Goal: Task Accomplishment & Management: Complete application form

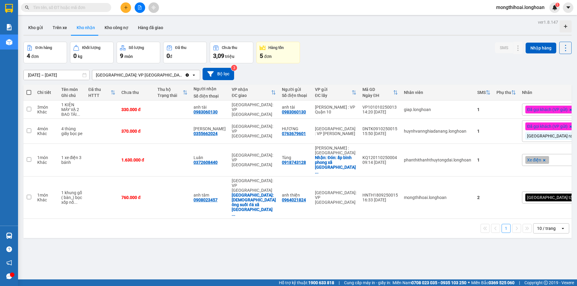
click at [125, 8] on icon "plus" at bounding box center [126, 7] width 4 height 4
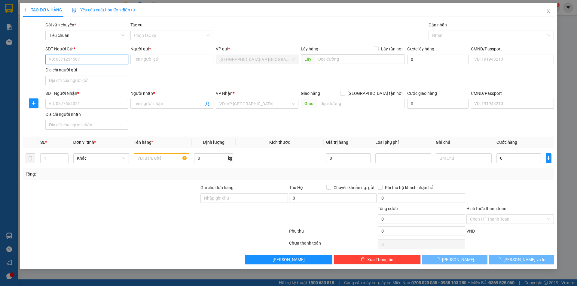
click at [121, 60] on input "SĐT Người Gửi *" at bounding box center [86, 60] width 83 height 10
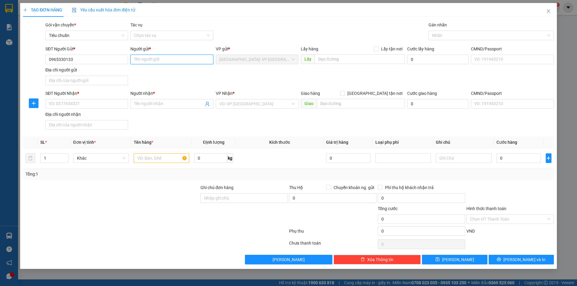
click at [160, 62] on input "Người gửi *" at bounding box center [171, 60] width 83 height 10
click at [83, 60] on input "0965330133" at bounding box center [86, 60] width 83 height 10
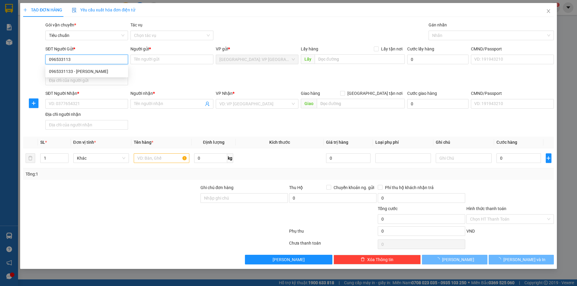
type input "0965331133"
click at [75, 73] on div "0965331133 - [PERSON_NAME]" at bounding box center [86, 71] width 75 height 7
type input "anh tường"
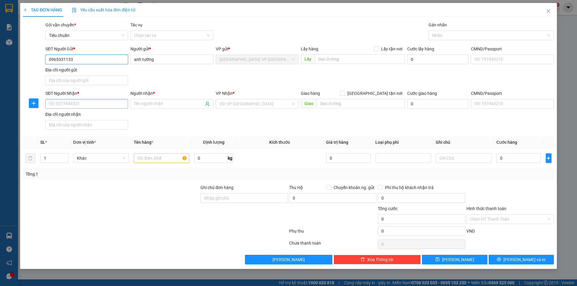
type input "0965331133"
click at [115, 103] on input "SĐT Người Nhận *" at bounding box center [86, 104] width 83 height 10
click at [113, 105] on input "SĐT Người Nhận *" at bounding box center [86, 104] width 83 height 10
type input "0"
click at [67, 156] on span "Increase Value" at bounding box center [65, 156] width 7 height 5
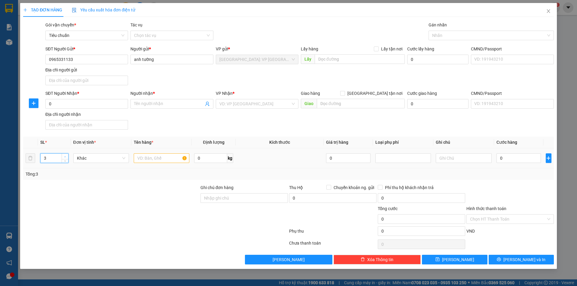
click at [67, 156] on span "Increase Value" at bounding box center [65, 156] width 7 height 5
type input "4"
click at [63, 161] on span "down" at bounding box center [65, 161] width 4 height 4
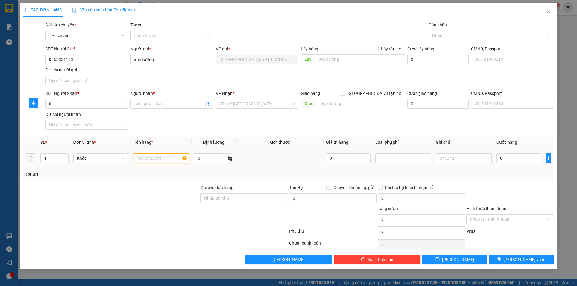
click at [149, 159] on input "text" at bounding box center [162, 159] width 56 height 10
click at [157, 159] on input "2 kiện máy 1 cuộn dây, 1 túi sách" at bounding box center [162, 159] width 56 height 10
type input "2 kiện máy lò xo 1 cuộn dây, 1 túi sách"
click at [96, 110] on div "SĐT Người Nhận * 0" at bounding box center [86, 100] width 83 height 21
click at [105, 106] on input "0" at bounding box center [86, 104] width 83 height 10
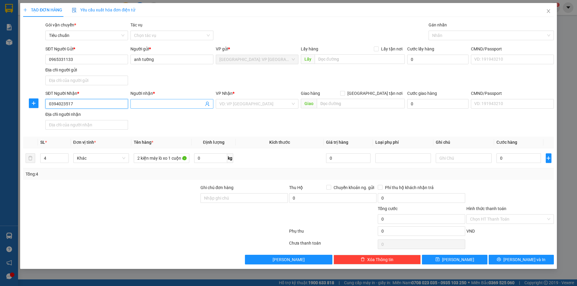
type input "0394023517"
click at [185, 100] on span at bounding box center [171, 104] width 83 height 10
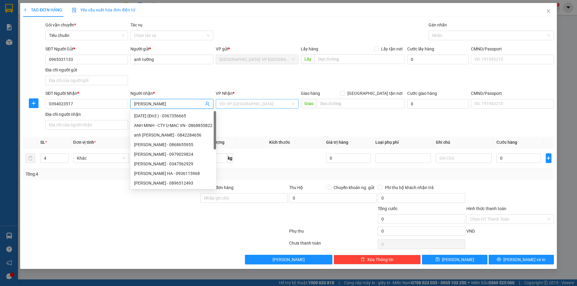
type input "[PERSON_NAME]"
click at [280, 102] on input "search" at bounding box center [254, 103] width 71 height 9
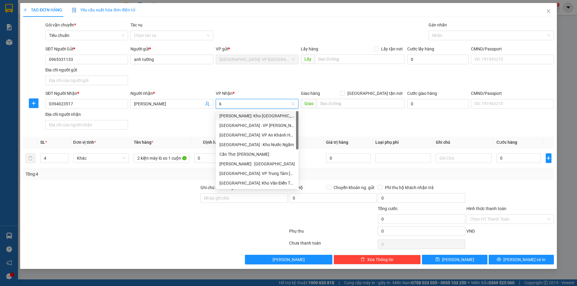
type input "kh"
drag, startPoint x: 258, startPoint y: 156, endPoint x: 265, endPoint y: 145, distance: 13.3
click at [258, 155] on div "Cần Thơ: [PERSON_NAME]" at bounding box center [274, 154] width 110 height 7
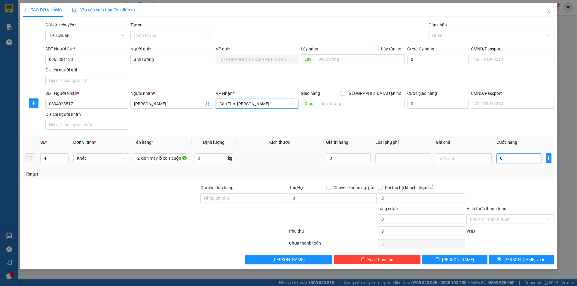
click at [514, 157] on input "0" at bounding box center [519, 159] width 45 height 10
type input "4"
type input "40"
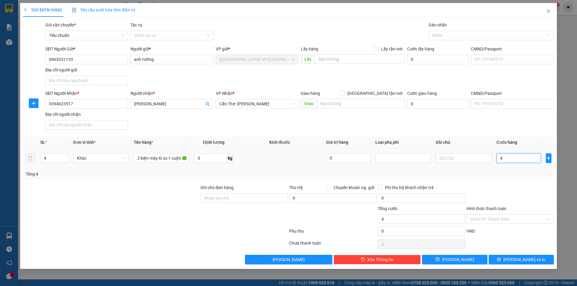
type input "40"
type input "400"
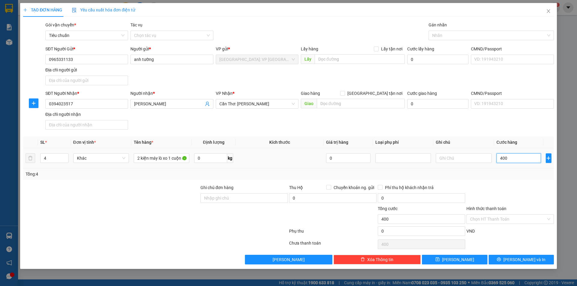
type input "4.000"
type input "40.000"
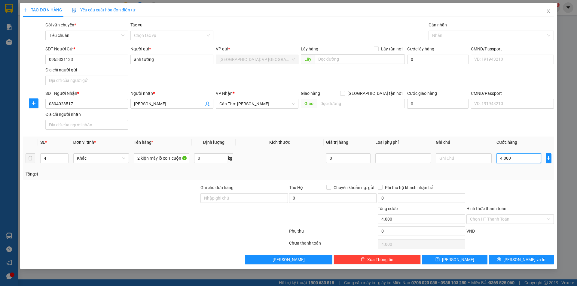
type input "40.000"
type input "400.000"
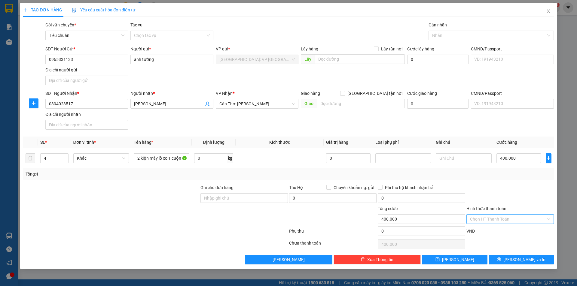
click at [494, 218] on input "Hình thức thanh toán" at bounding box center [508, 219] width 76 height 9
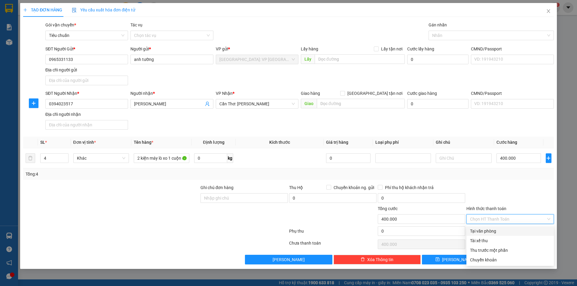
click at [494, 232] on div "Tại văn phòng" at bounding box center [510, 231] width 80 height 7
type input "0"
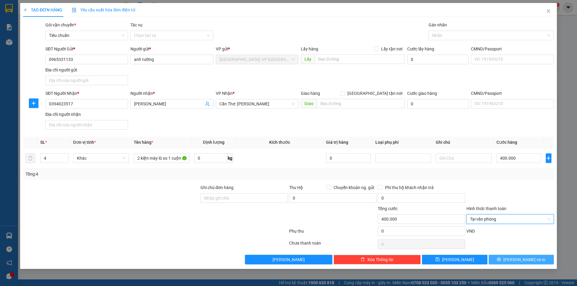
click at [503, 259] on button "[PERSON_NAME] và In" at bounding box center [521, 260] width 65 height 10
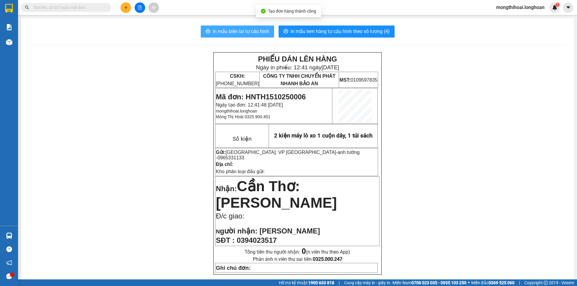
drag, startPoint x: 255, startPoint y: 29, endPoint x: 246, endPoint y: 48, distance: 21.0
click at [252, 31] on span "In mẫu biên lai tự cấu hình" at bounding box center [241, 32] width 57 height 8
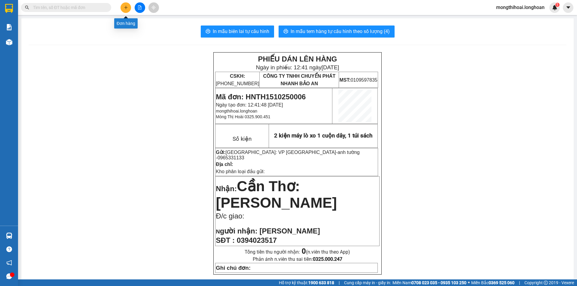
click at [126, 7] on icon "plus" at bounding box center [126, 7] width 4 height 4
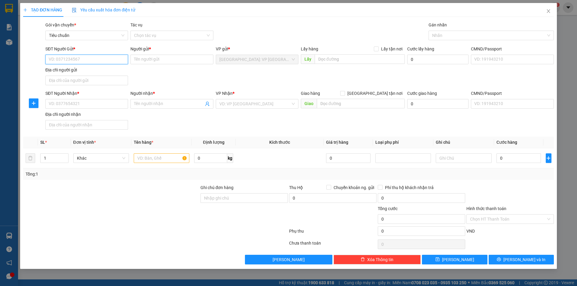
click at [119, 60] on input "SĐT Người Gửi *" at bounding box center [86, 60] width 83 height 10
click at [115, 61] on input "091170858" at bounding box center [86, 60] width 83 height 10
type input "0911708583"
click at [97, 65] on div "SĐT Người Gửi * 0911708583 0911708583" at bounding box center [86, 56] width 83 height 21
click at [97, 65] on div "SĐT Người Gửi * 0911708583" at bounding box center [86, 56] width 83 height 21
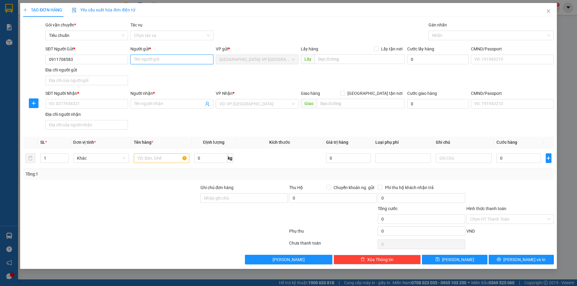
click at [158, 58] on input "Người gửi *" at bounding box center [171, 60] width 83 height 10
type input "túi vải [GEOGRAPHIC_DATA]"
click at [112, 105] on input "SĐT Người Nhận *" at bounding box center [86, 104] width 83 height 10
type input "0938222130"
click at [152, 108] on span at bounding box center [171, 104] width 83 height 10
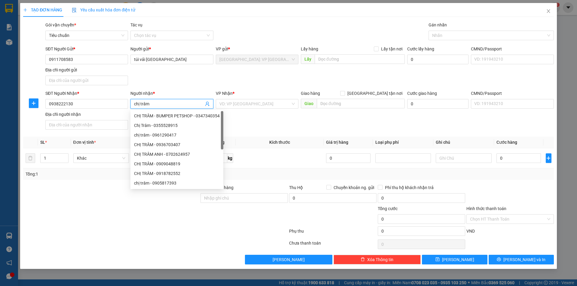
type input "chị trâm"
click at [269, 109] on div "VP Nhận * VD: VP [GEOGRAPHIC_DATA]" at bounding box center [257, 100] width 83 height 21
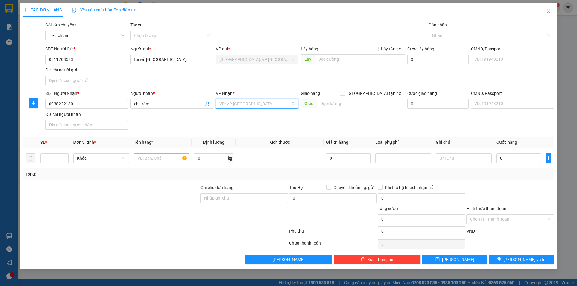
click at [277, 105] on input "search" at bounding box center [254, 103] width 71 height 9
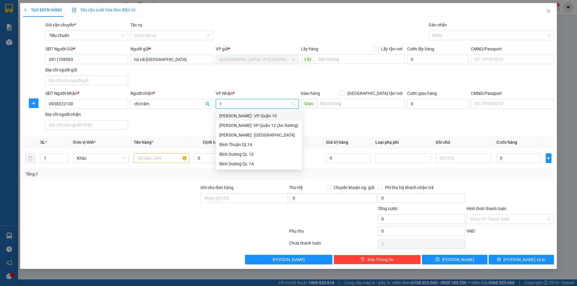
type input "12"
click at [262, 127] on div "[PERSON_NAME] : [GEOGRAPHIC_DATA]" at bounding box center [258, 125] width 79 height 7
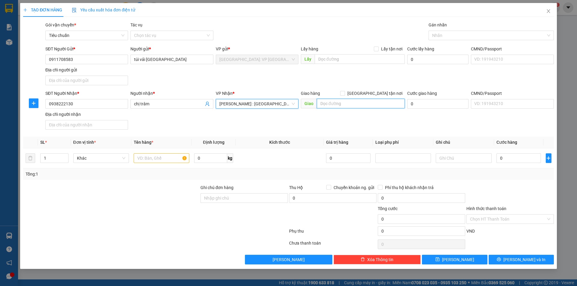
click at [331, 104] on input "text" at bounding box center [361, 104] width 88 height 10
type input "1314 tỉnh lộ 50 ấp 5 xã [GEOGRAPHIC_DATA] huyện [GEOGRAPHIC_DATA]"
click at [344, 93] on input "[GEOGRAPHIC_DATA] tận nơi" at bounding box center [342, 93] width 4 height 4
checkbox input "true"
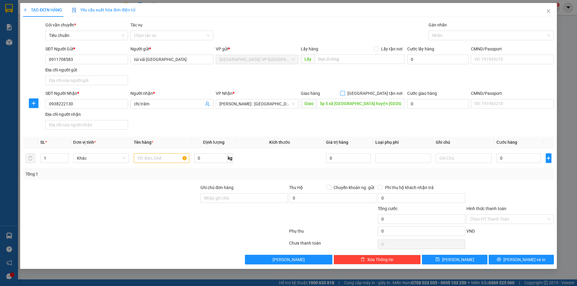
scroll to position [0, 0]
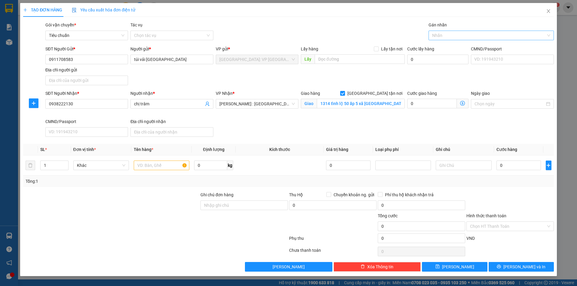
click at [440, 34] on div at bounding box center [488, 35] width 116 height 7
type input "f"
type input "gi"
click at [455, 41] on div "Gán nhãn gi" at bounding box center [491, 32] width 125 height 21
click at [457, 39] on div "Nhãn" at bounding box center [491, 36] width 125 height 10
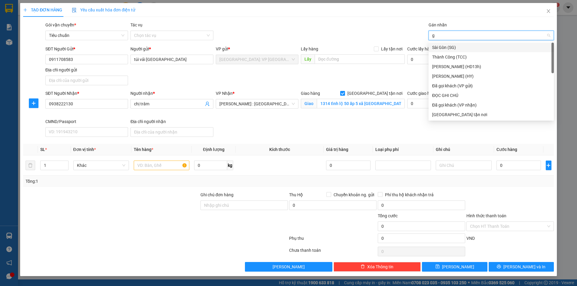
type input "gi"
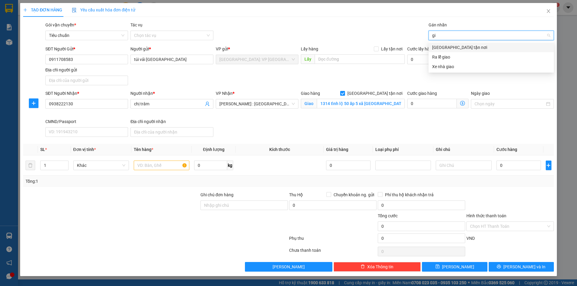
click at [453, 48] on div "[GEOGRAPHIC_DATA] tận nơi" at bounding box center [491, 47] width 118 height 7
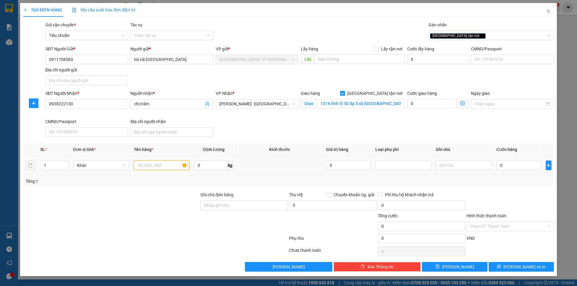
click at [155, 162] on input "text" at bounding box center [162, 166] width 56 height 10
type input "1"
type input "1 kiện bao tải xanh bọc be"
click at [512, 162] on input "0" at bounding box center [519, 166] width 45 height 10
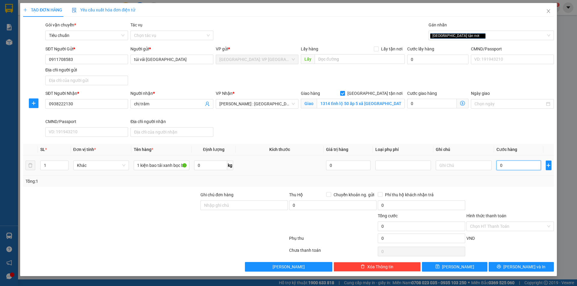
scroll to position [0, 0]
click at [519, 163] on input "0" at bounding box center [519, 166] width 45 height 10
type input "01"
type input "1"
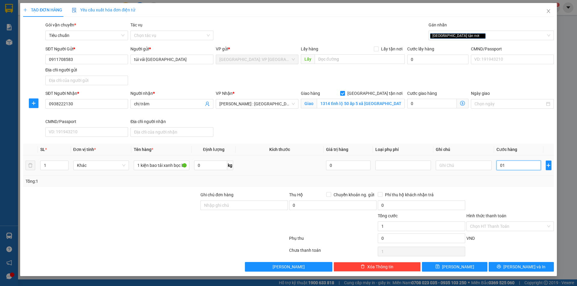
type input "017"
type input "17"
type input "0.170"
type input "170"
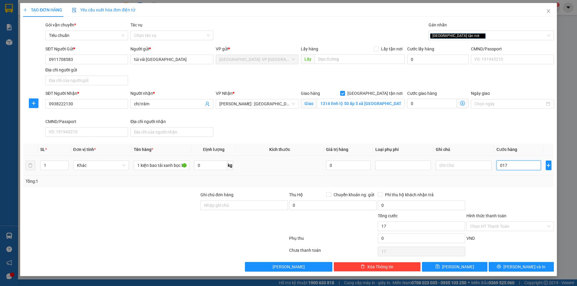
type input "170"
type input "01.700"
type input "1.700"
type input "017.000"
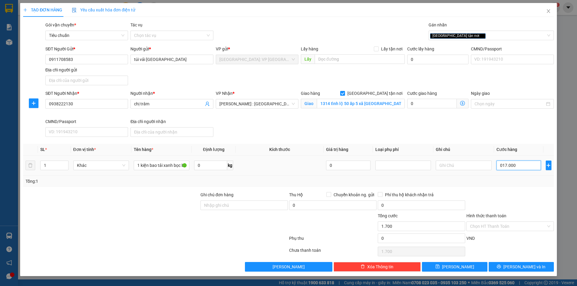
type input "17.000"
type input "0.170.000"
type input "170.000"
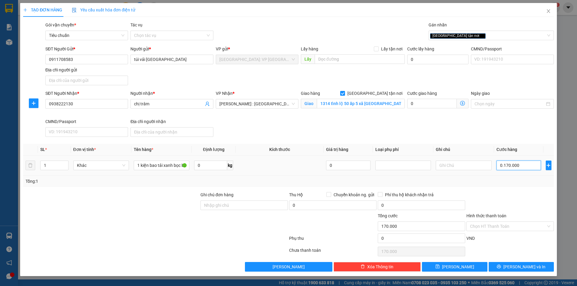
type input "01.700.000"
type input "1.700.000"
type input "0.170.000"
type input "170.000"
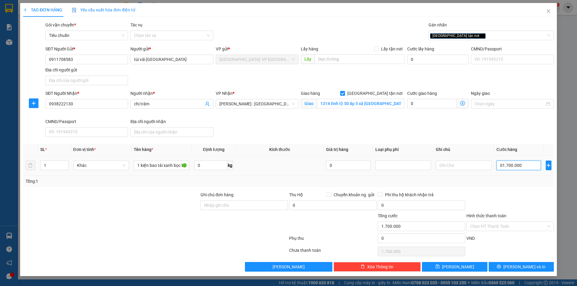
type input "170.000"
click at [533, 264] on button "[PERSON_NAME] và In" at bounding box center [521, 267] width 65 height 10
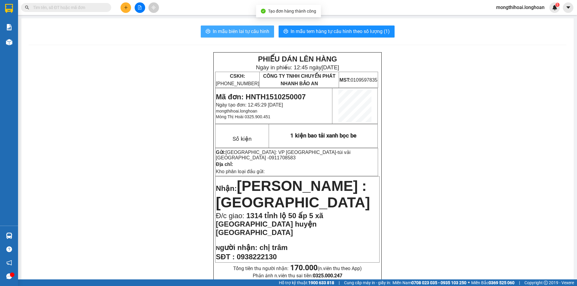
drag, startPoint x: 252, startPoint y: 26, endPoint x: 350, endPoint y: 60, distance: 104.4
click at [252, 26] on button "In mẫu biên lai tự cấu hình" at bounding box center [237, 32] width 73 height 12
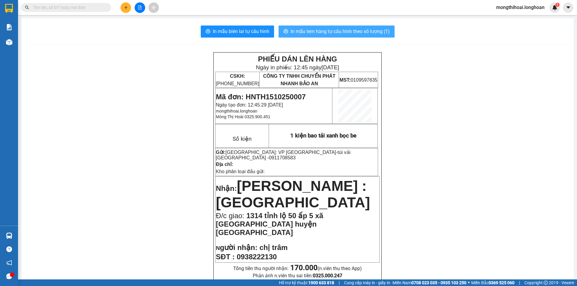
click at [374, 27] on button "In mẫu tem hàng tự cấu hình theo số lượng (1)" at bounding box center [337, 32] width 116 height 12
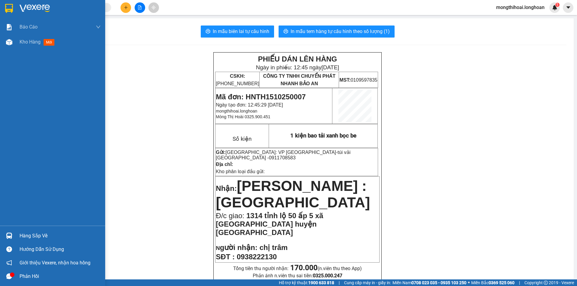
click at [6, 6] on img at bounding box center [9, 8] width 8 height 9
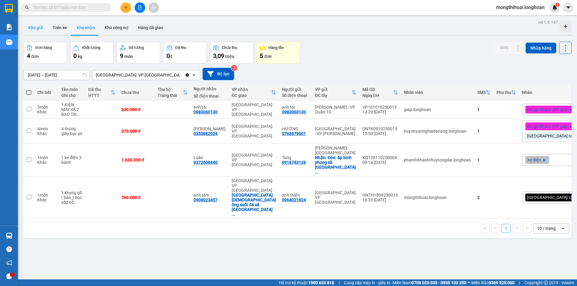
click at [33, 27] on button "Kho gửi" at bounding box center [35, 27] width 24 height 14
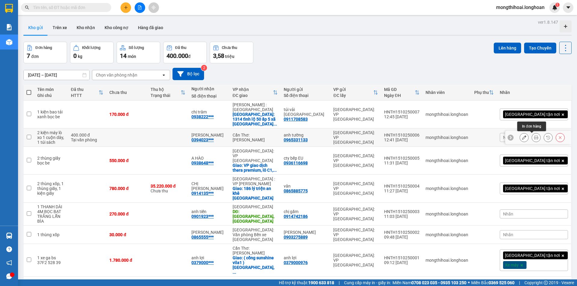
click at [534, 136] on icon at bounding box center [536, 138] width 4 height 4
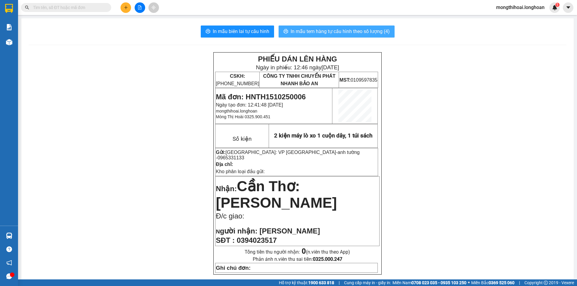
click at [348, 32] on span "In mẫu tem hàng tự cấu hình theo số lượng (4)" at bounding box center [340, 32] width 99 height 8
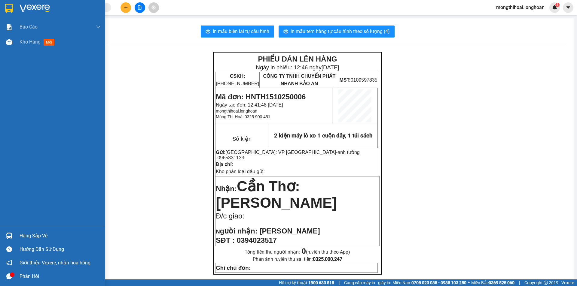
click at [16, 12] on div at bounding box center [52, 10] width 105 height 20
